Goal: Find specific page/section: Find specific page/section

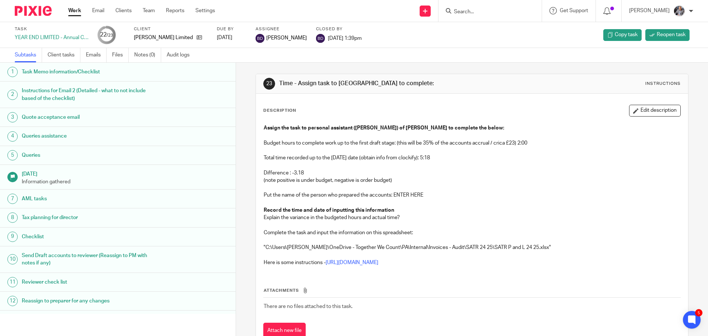
scroll to position [205, 0]
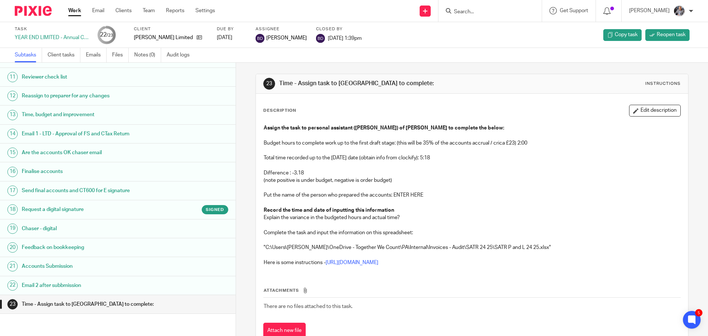
click at [488, 13] on input "Search" at bounding box center [486, 12] width 66 height 7
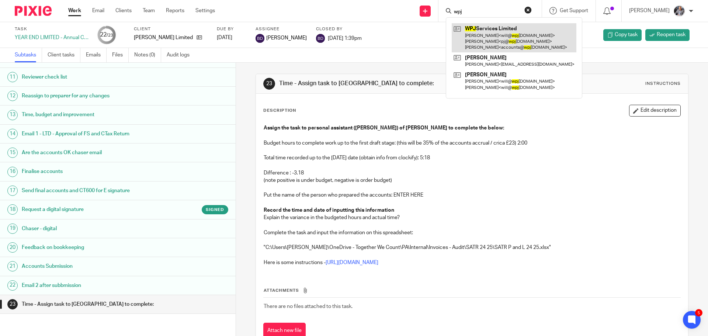
type input "wpj"
click at [503, 39] on link at bounding box center [513, 37] width 125 height 29
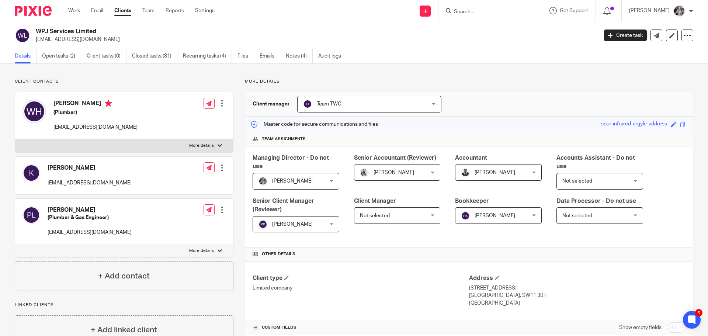
click at [483, 11] on input "Search" at bounding box center [486, 12] width 66 height 7
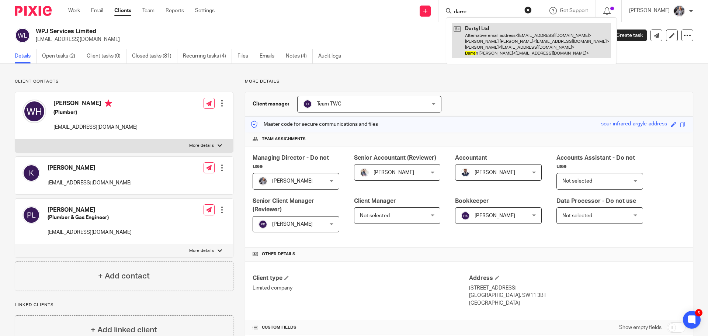
type input "darre"
click at [527, 41] on link at bounding box center [530, 40] width 159 height 35
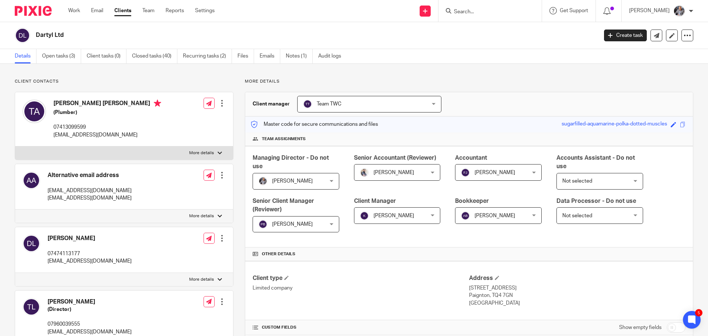
click at [471, 16] on div at bounding box center [489, 11] width 103 height 22
click at [477, 7] on form at bounding box center [492, 10] width 78 height 9
click at [473, 14] on input "Search" at bounding box center [486, 12] width 66 height 7
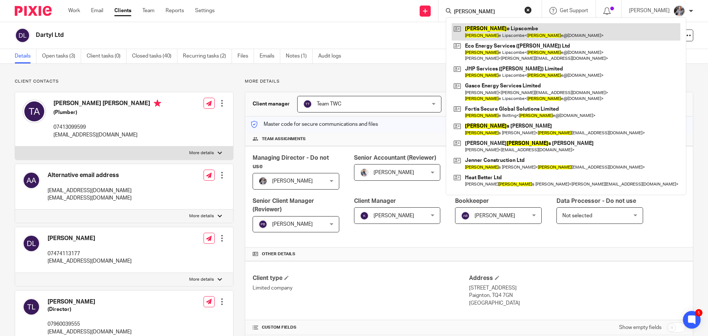
type input "jami"
click at [494, 31] on link at bounding box center [565, 31] width 228 height 17
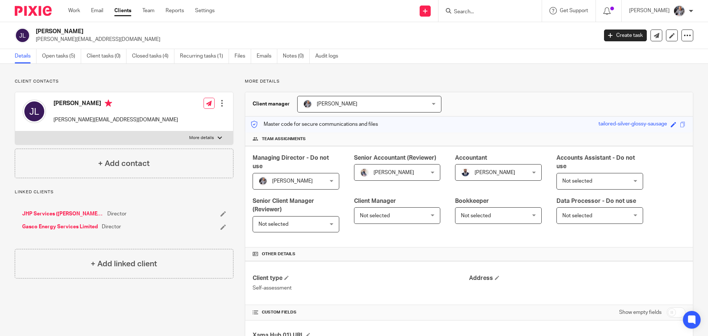
click at [489, 11] on input "Search" at bounding box center [486, 12] width 66 height 7
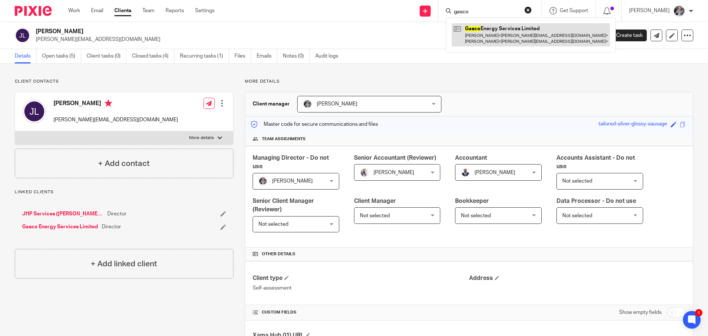
type input "gasco"
click at [501, 35] on link at bounding box center [530, 34] width 158 height 23
